Goal: Information Seeking & Learning: Learn about a topic

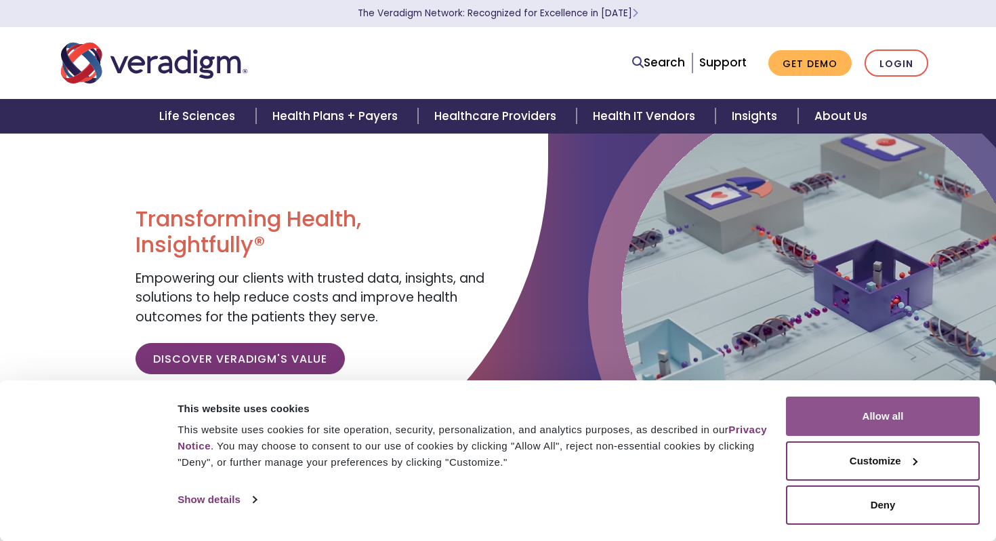
click at [858, 413] on button "Allow all" at bounding box center [883, 415] width 194 height 39
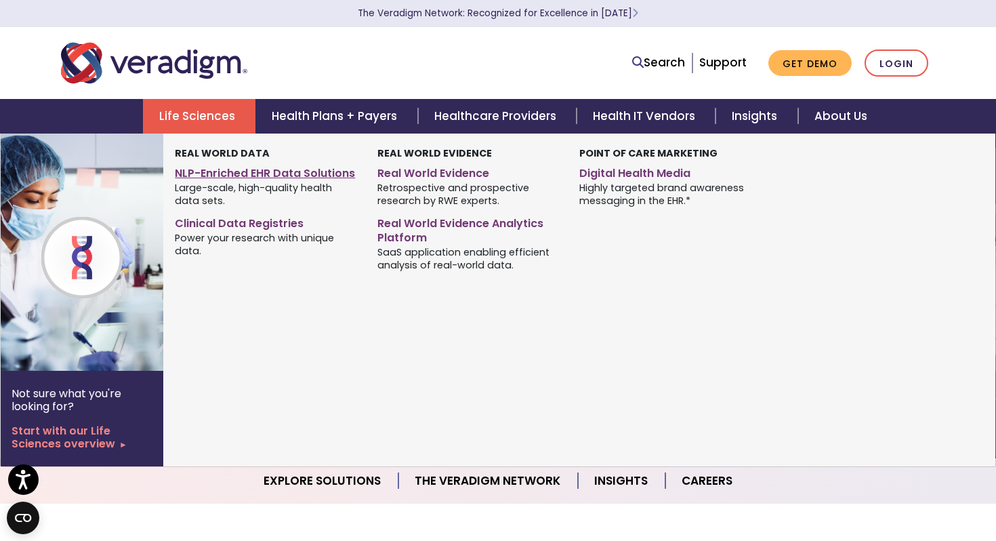
click at [217, 171] on link "NLP-Enriched EHR Data Solutions" at bounding box center [266, 171] width 182 height 20
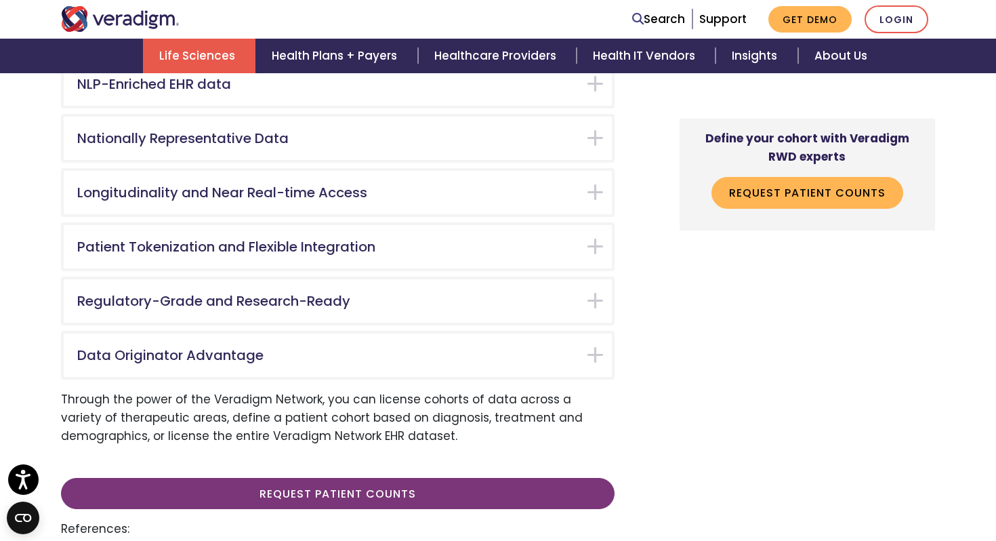
scroll to position [2893, 0]
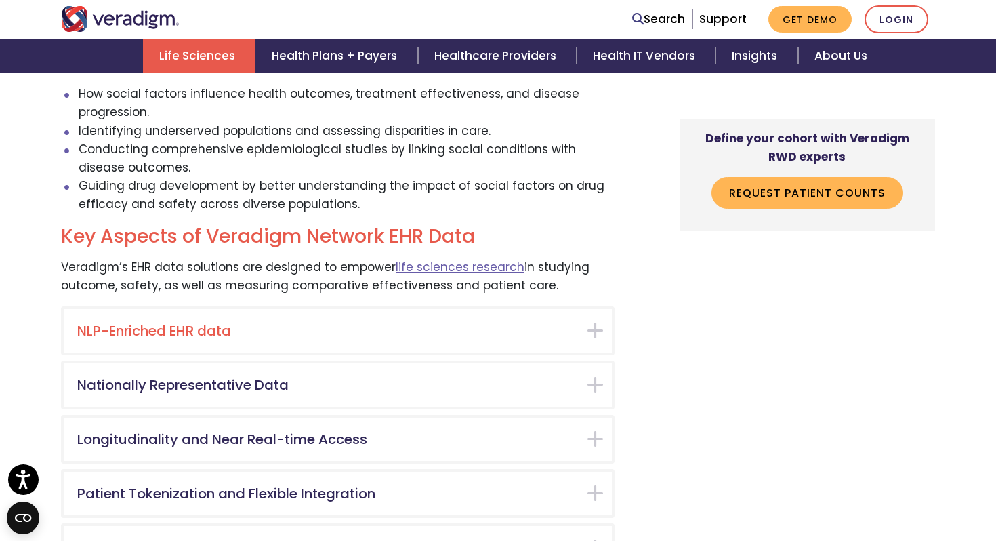
click at [581, 309] on div "NLP-Enriched EHR data" at bounding box center [338, 330] width 548 height 43
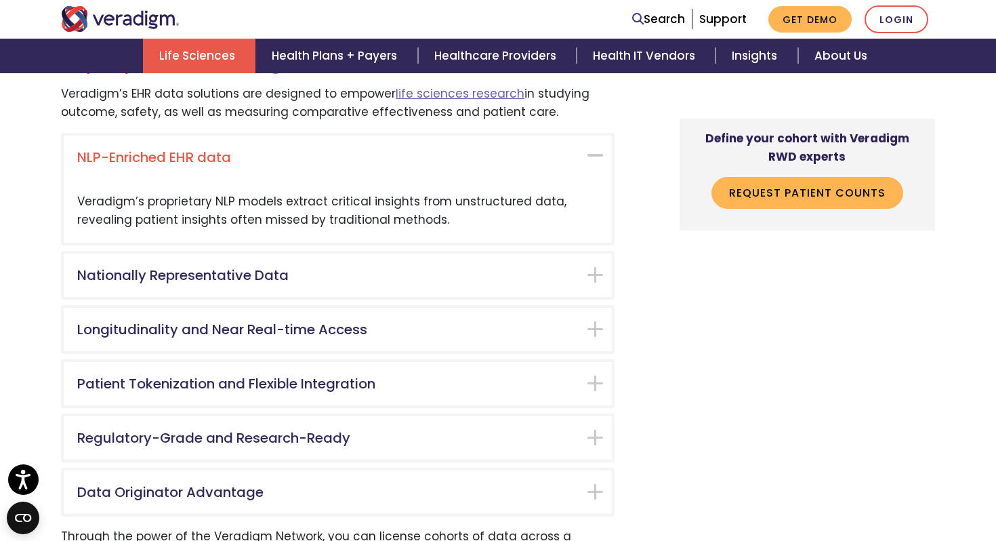
scroll to position [3067, 0]
click at [581, 253] on div "Nationally Representative Data" at bounding box center [338, 274] width 548 height 43
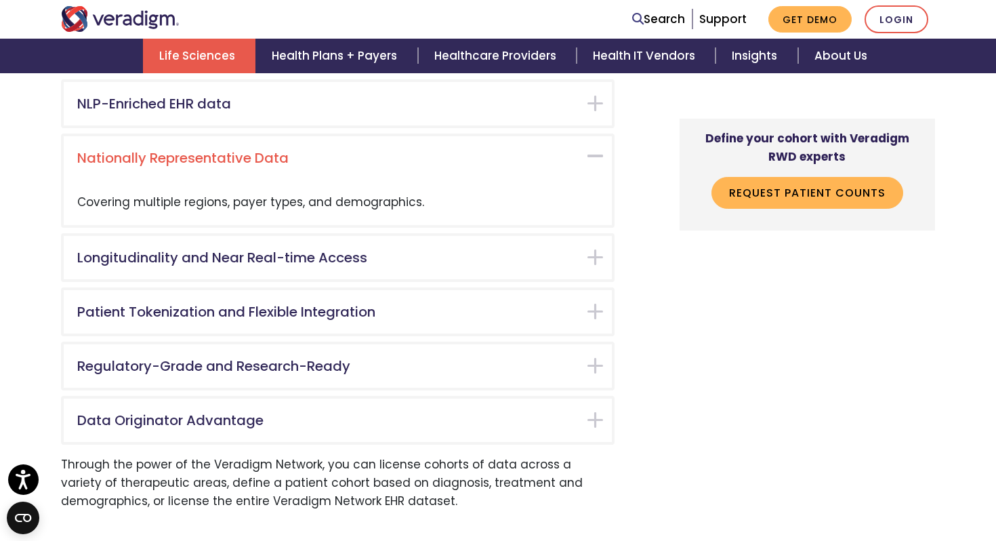
click at [581, 287] on div "Patient Tokenization and Flexible Integration Ensures robust patient journey ma…" at bounding box center [338, 311] width 554 height 49
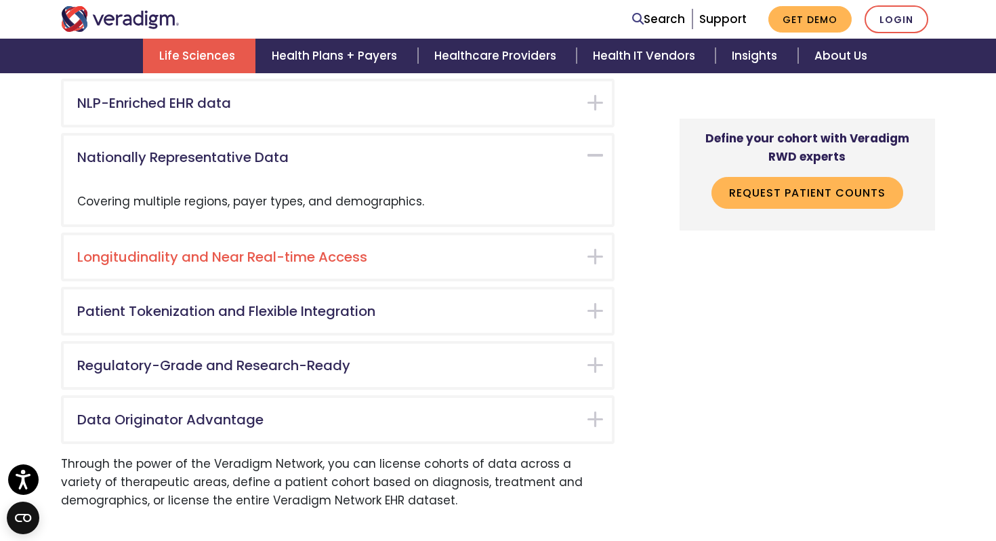
click at [583, 235] on div "Longitudinality and Near Real-time Access" at bounding box center [338, 256] width 548 height 43
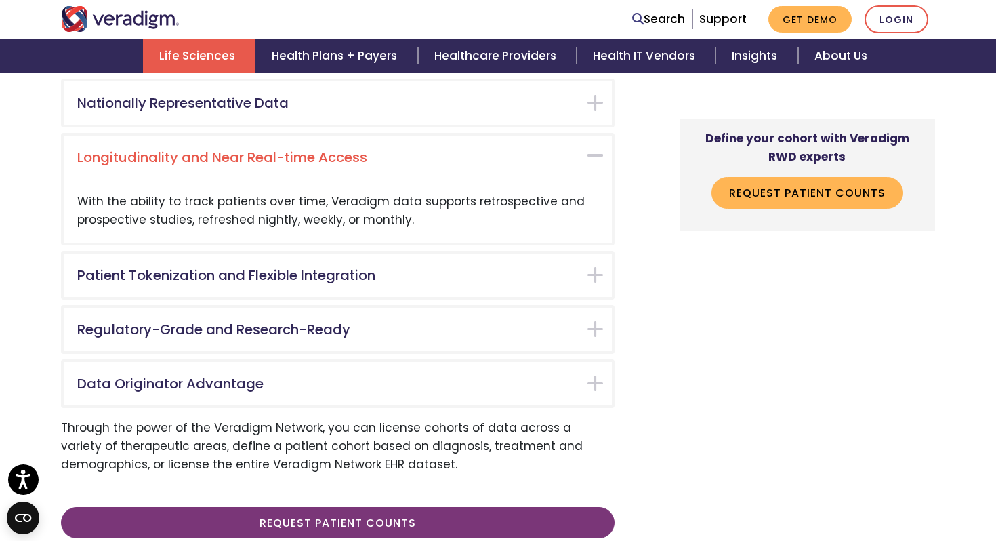
click at [583, 253] on div "Patient Tokenization and Flexible Integration" at bounding box center [338, 274] width 548 height 43
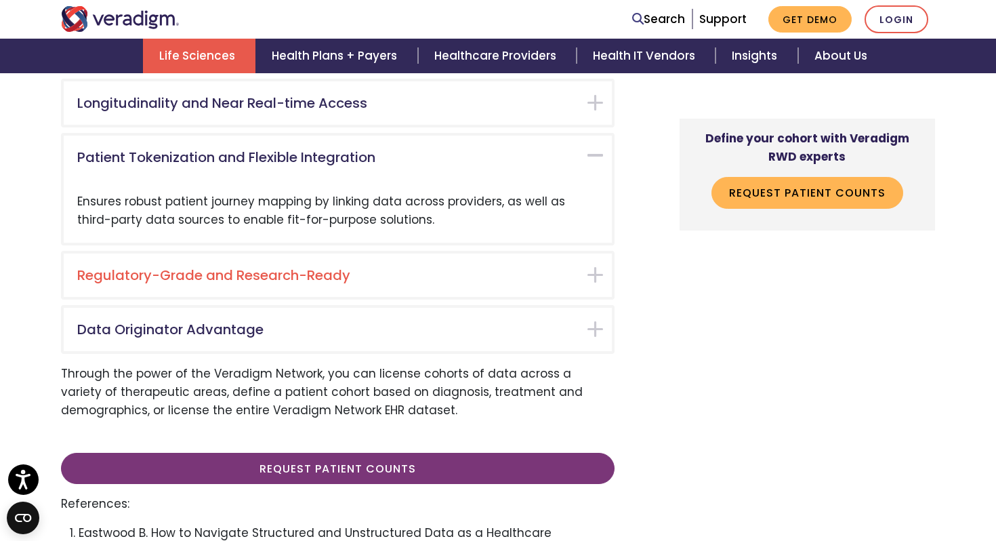
click at [586, 253] on div "Regulatory-Grade and Research-Ready" at bounding box center [338, 274] width 548 height 43
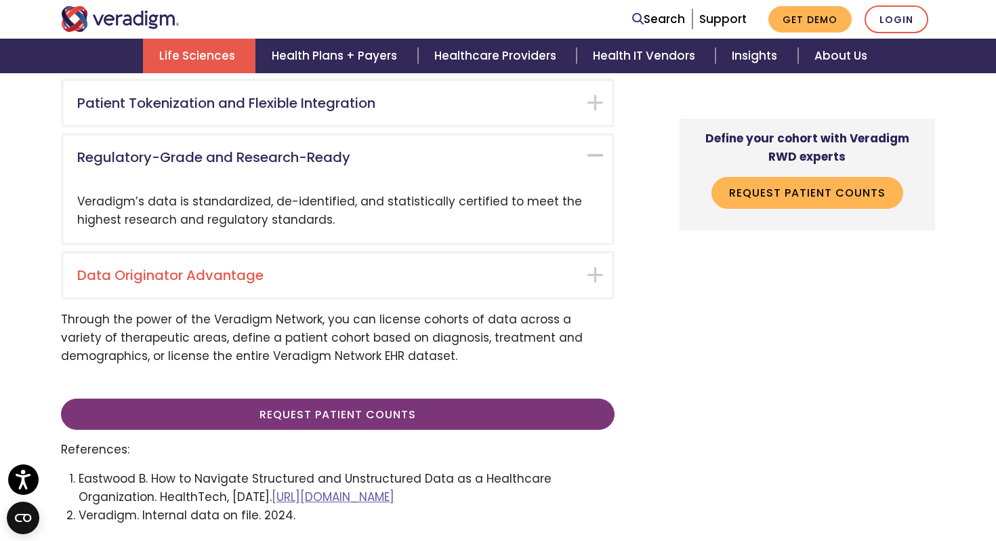
click at [589, 253] on div "Data Originator Advantage" at bounding box center [338, 274] width 548 height 43
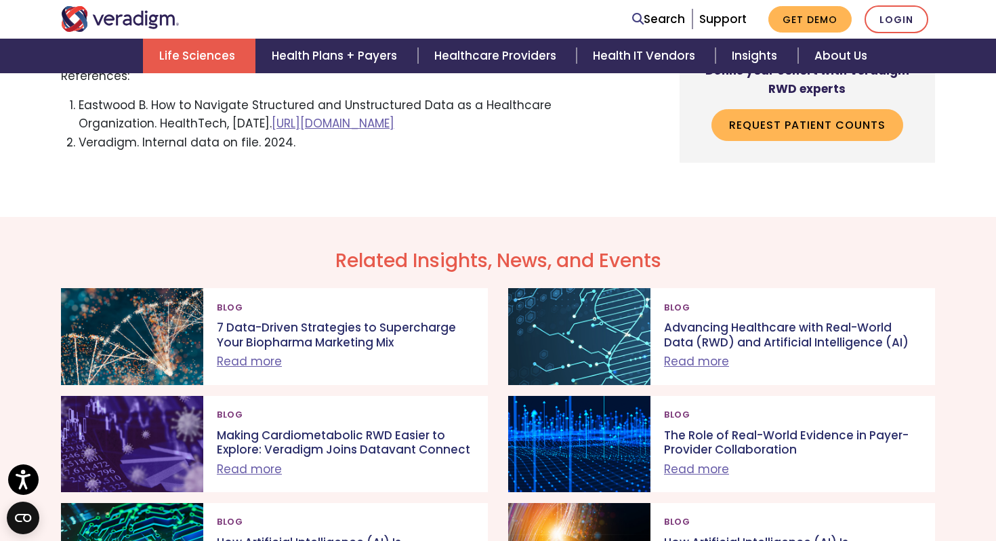
scroll to position [3695, 0]
